Goal: Information Seeking & Learning: Learn about a topic

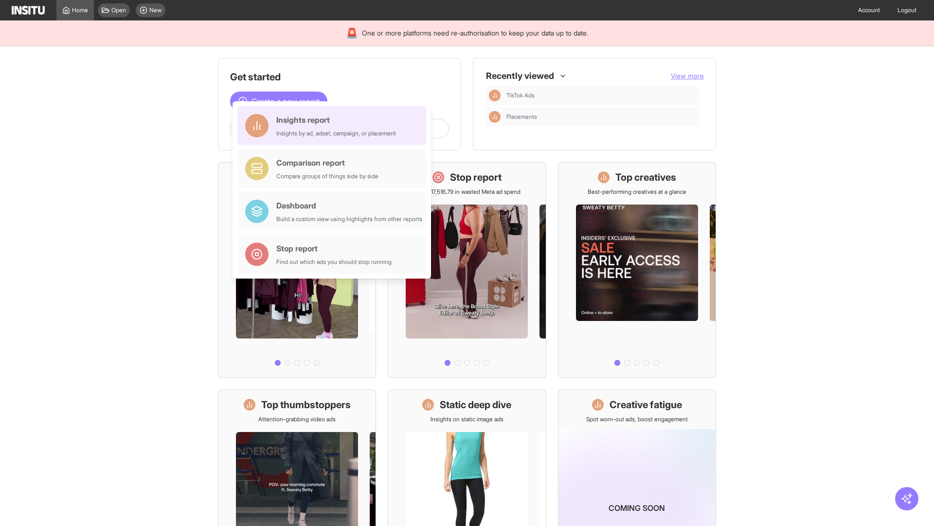
click at [334, 126] on div "Insights report Insights by ad, adset, campaign, or placement" at bounding box center [336, 125] width 120 height 23
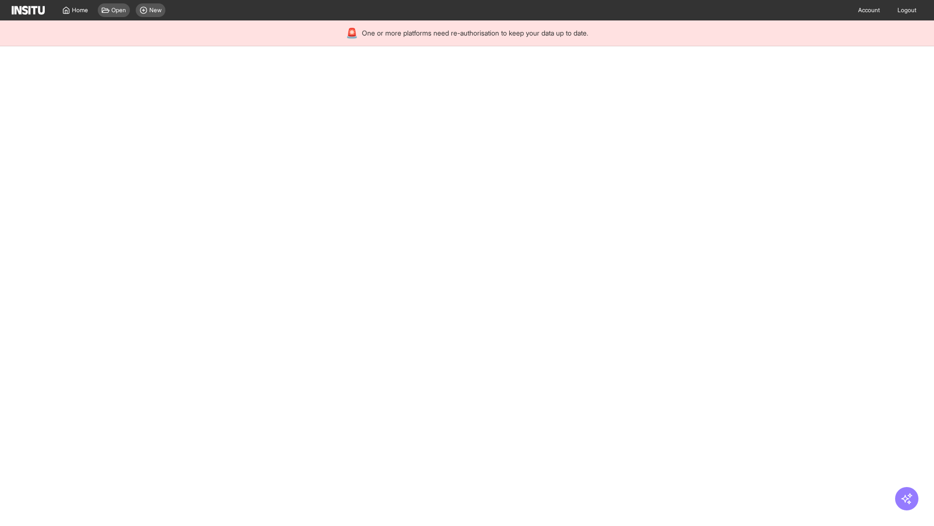
select select "**"
